Goal: Check status: Check status

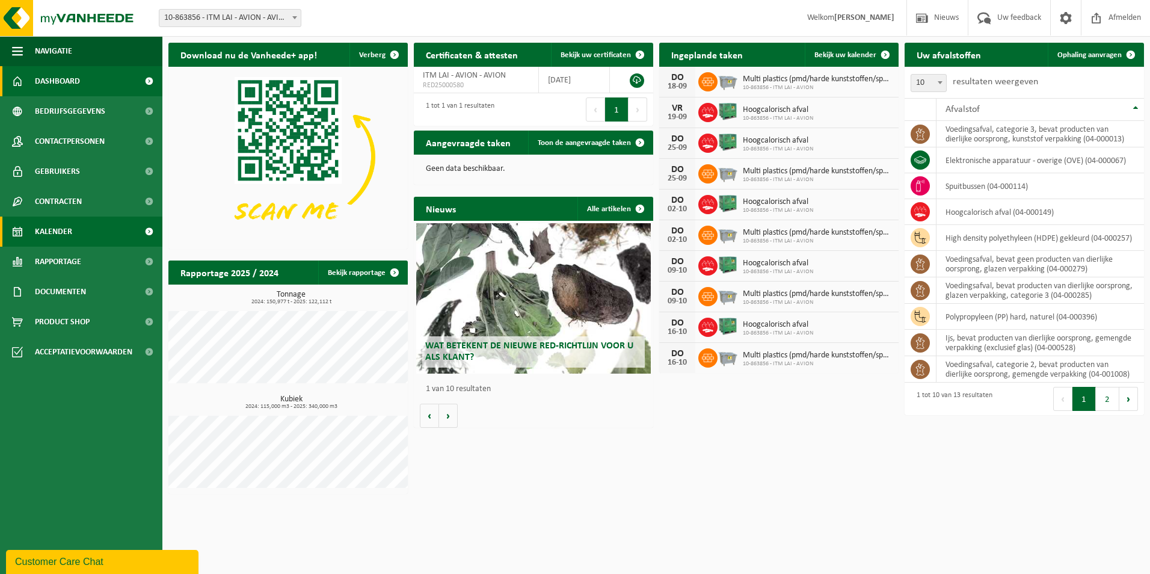
click at [60, 231] on span "Kalender" at bounding box center [53, 232] width 37 height 30
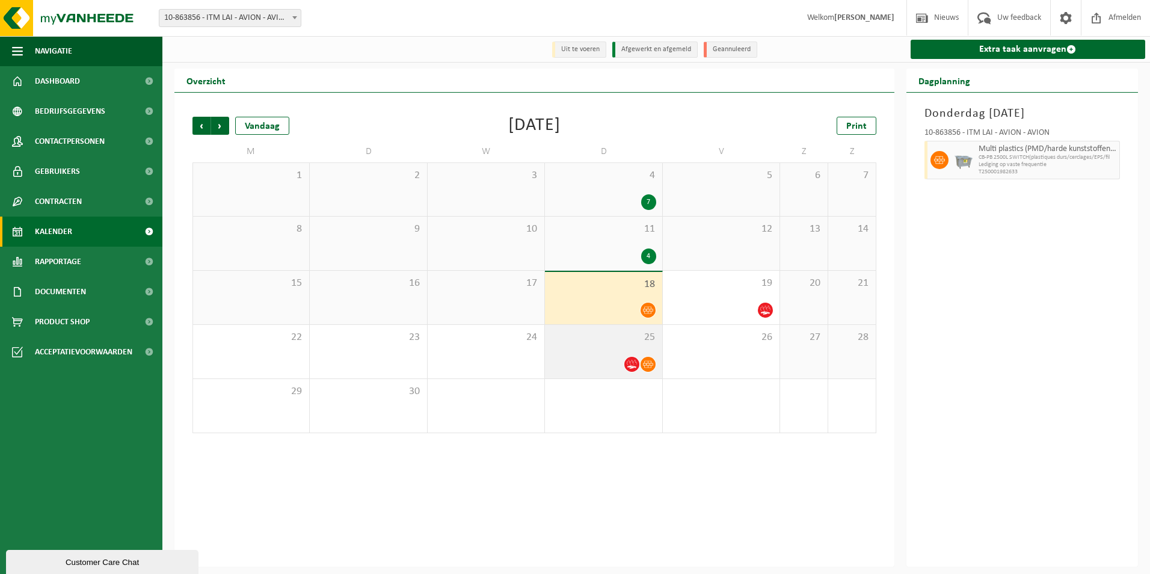
click at [574, 360] on div at bounding box center [603, 364] width 105 height 16
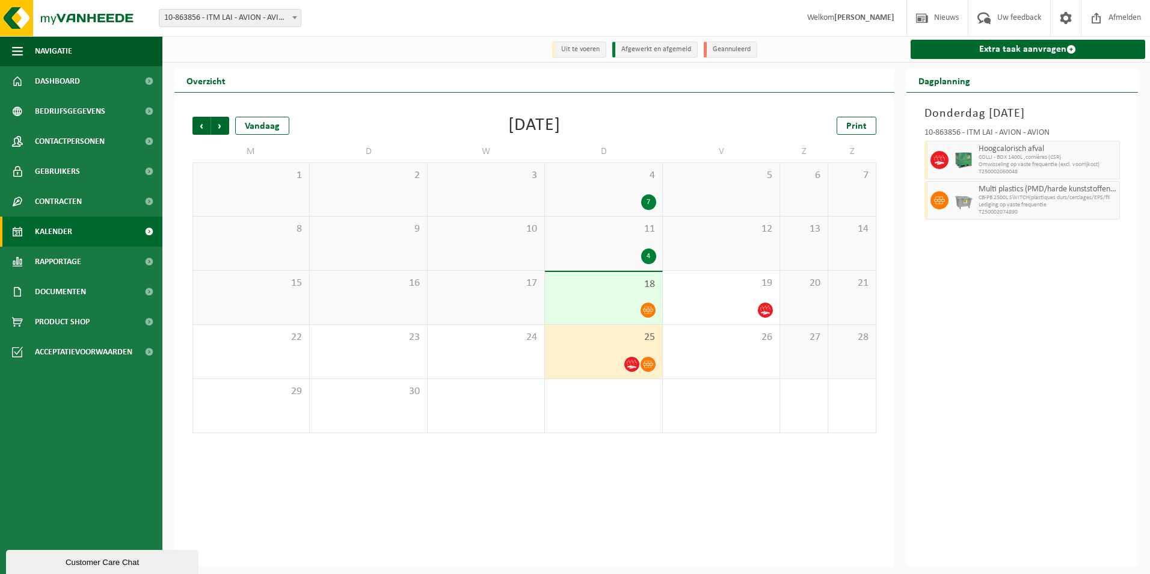
click at [576, 308] on div at bounding box center [603, 310] width 105 height 16
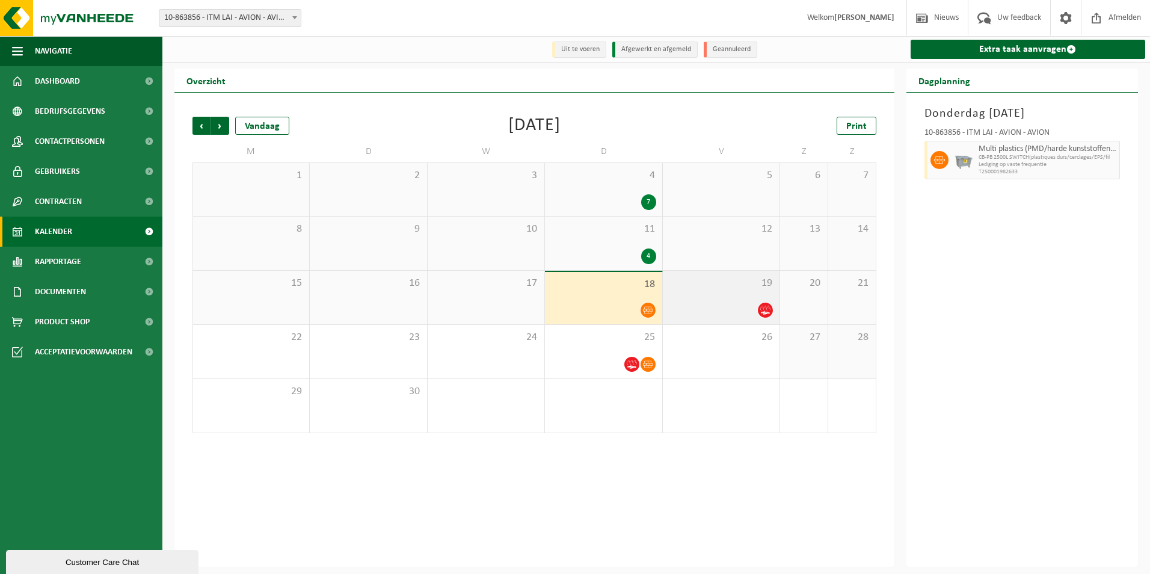
click at [718, 298] on div "19" at bounding box center [721, 298] width 117 height 54
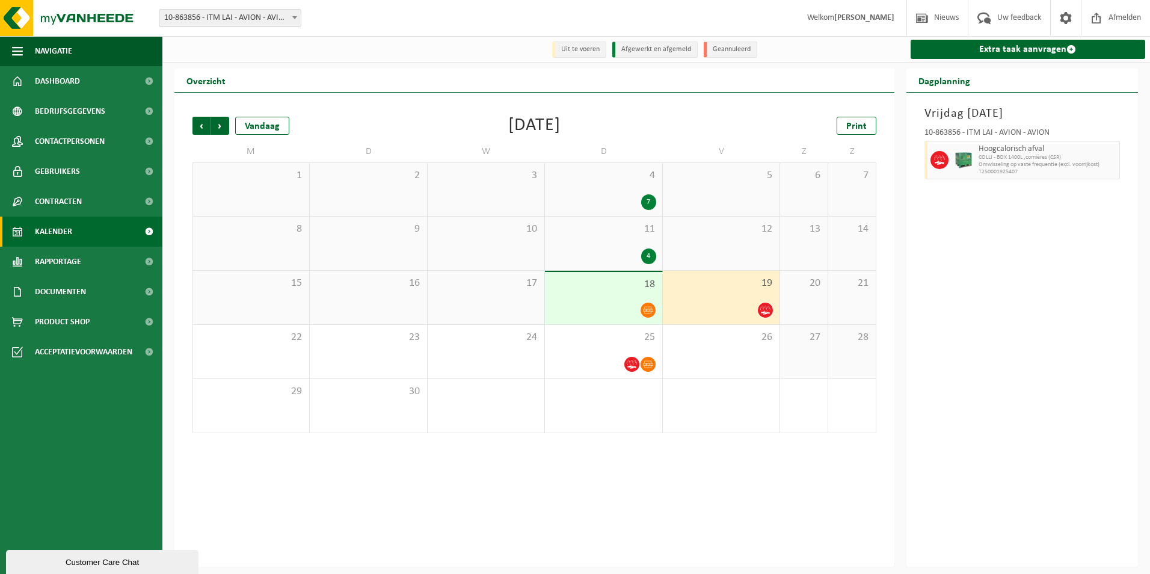
click at [724, 290] on span "19" at bounding box center [721, 283] width 105 height 13
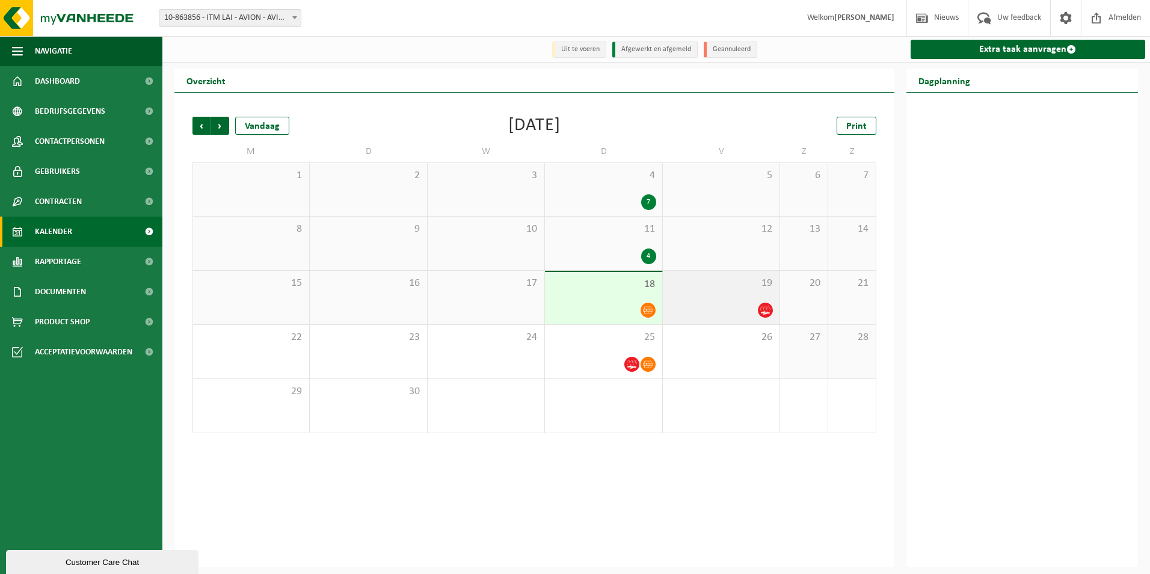
click at [748, 278] on span "19" at bounding box center [721, 283] width 105 height 13
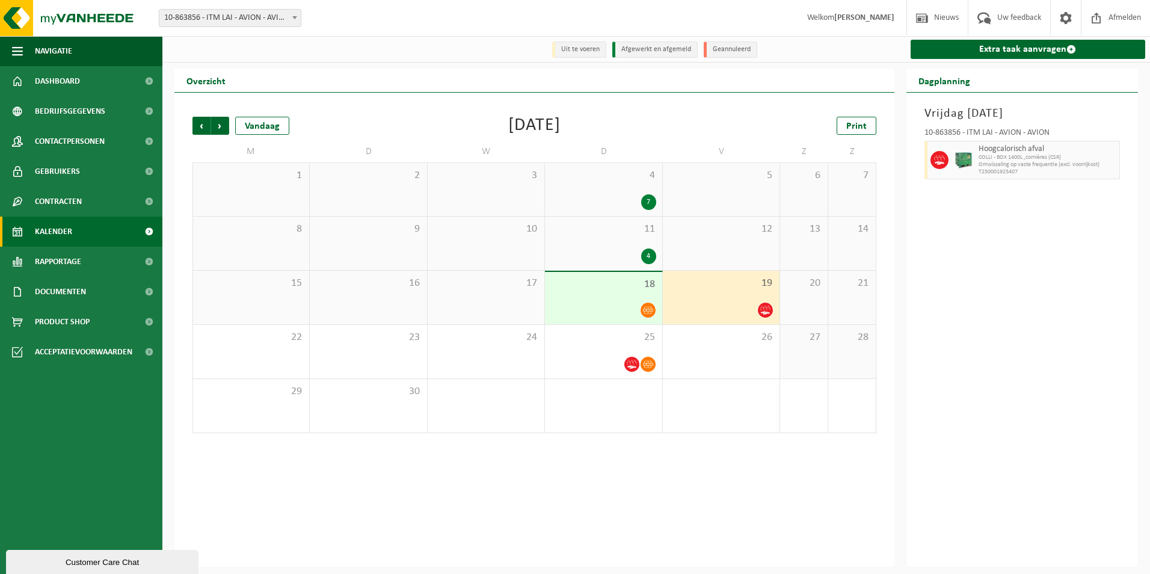
click at [770, 507] on div "Vorige Volgende Vandaag [DATE] Print M D W D V Z Z 1 2 3 4 7 5 6 7 8 9 10 11 4 …" at bounding box center [534, 330] width 720 height 474
